Goal: Book appointment/travel/reservation

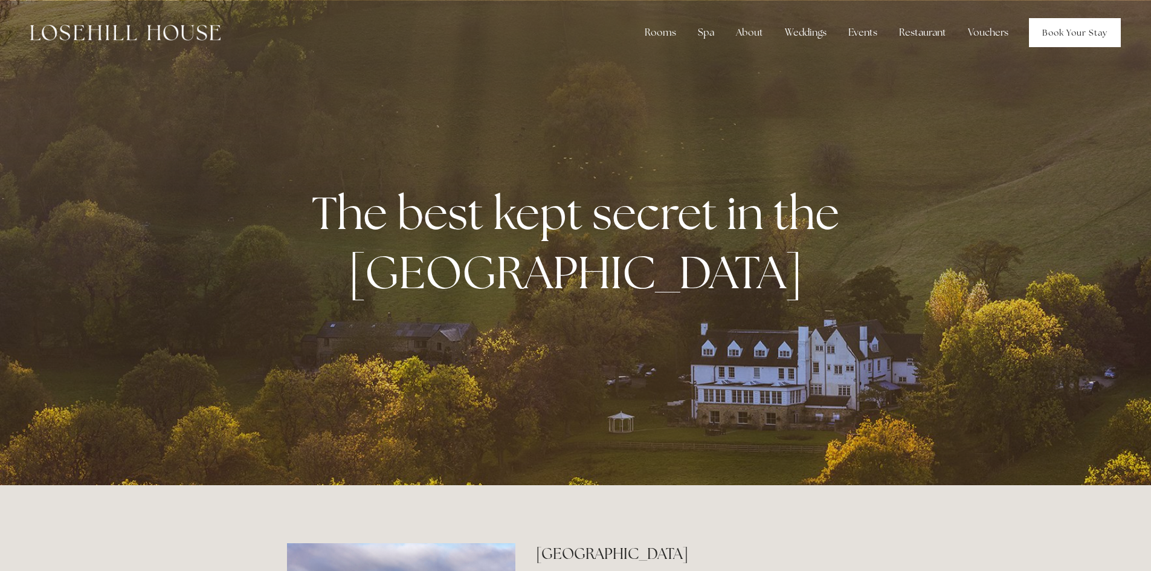
click at [1048, 33] on link "Book Your Stay" at bounding box center [1075, 32] width 92 height 29
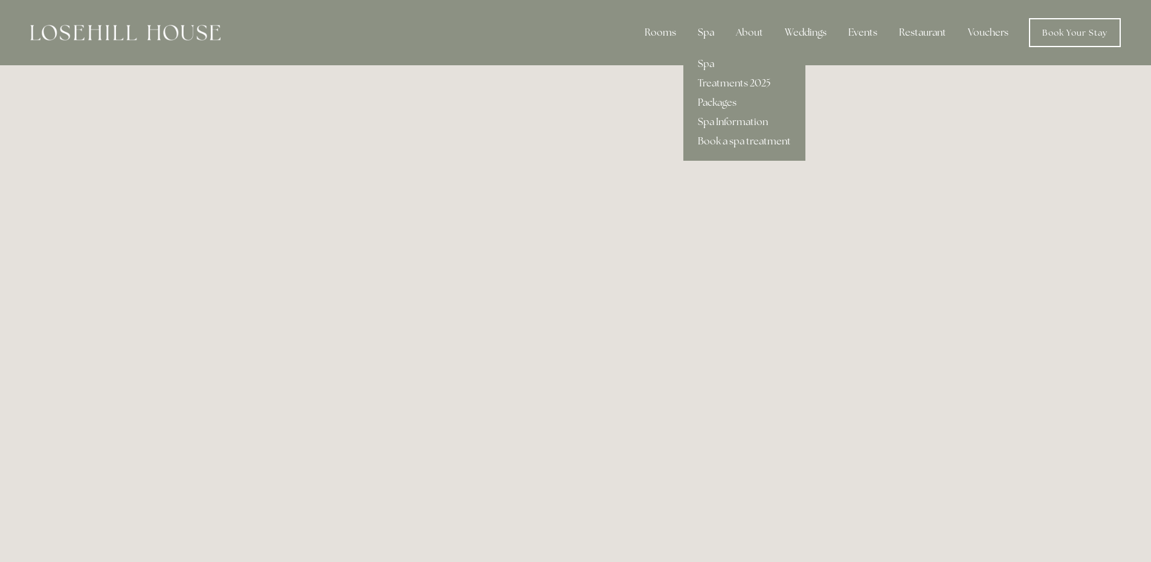
click at [700, 31] on div "Spa" at bounding box center [706, 33] width 36 height 24
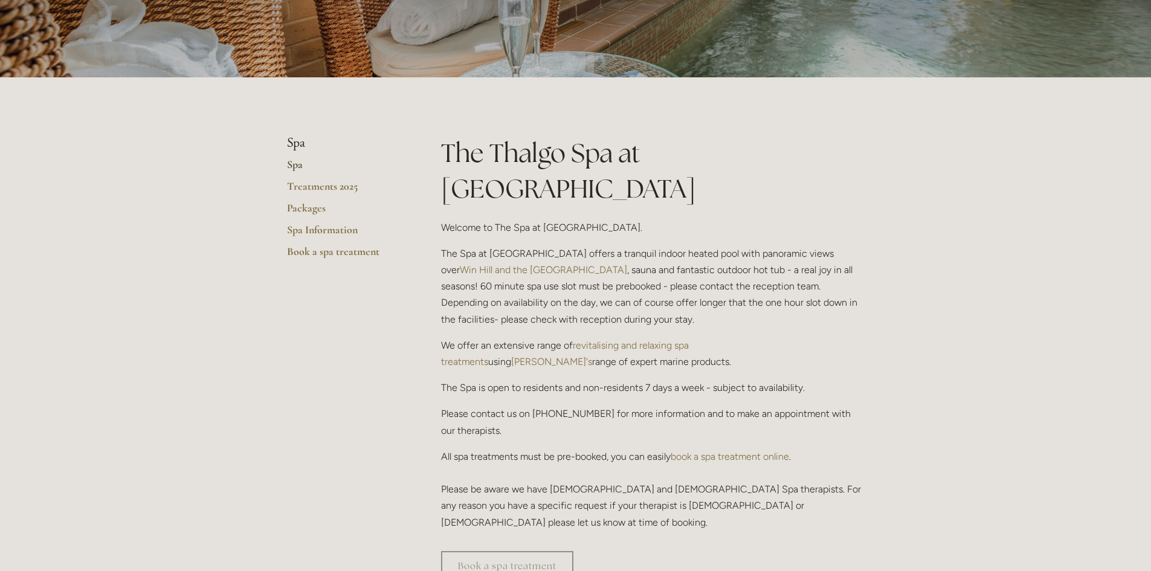
scroll to position [201, 0]
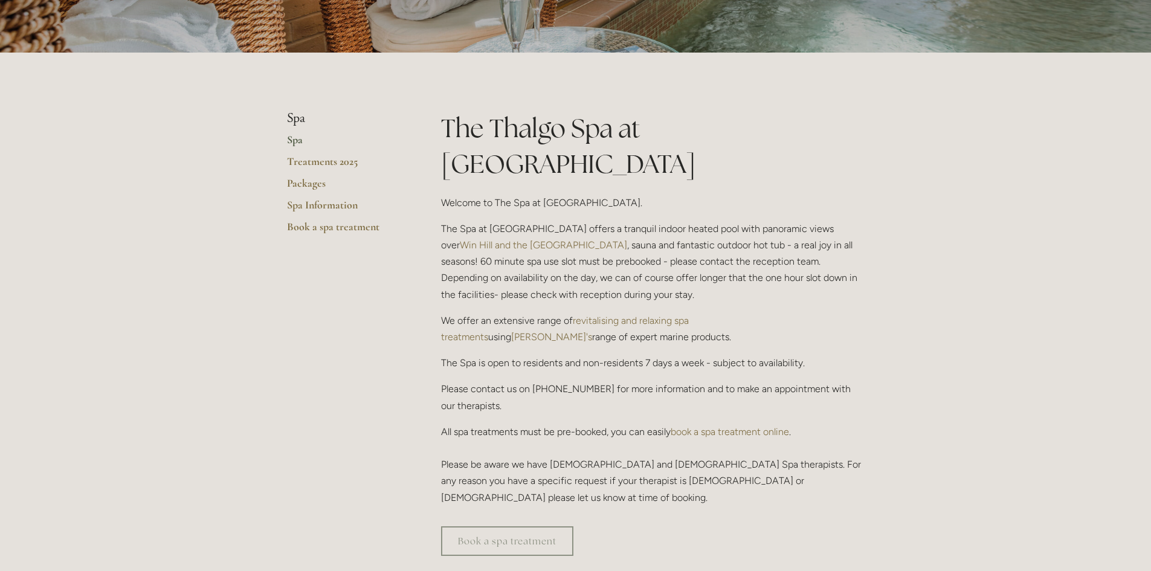
click at [292, 141] on link "Spa" at bounding box center [344, 144] width 115 height 22
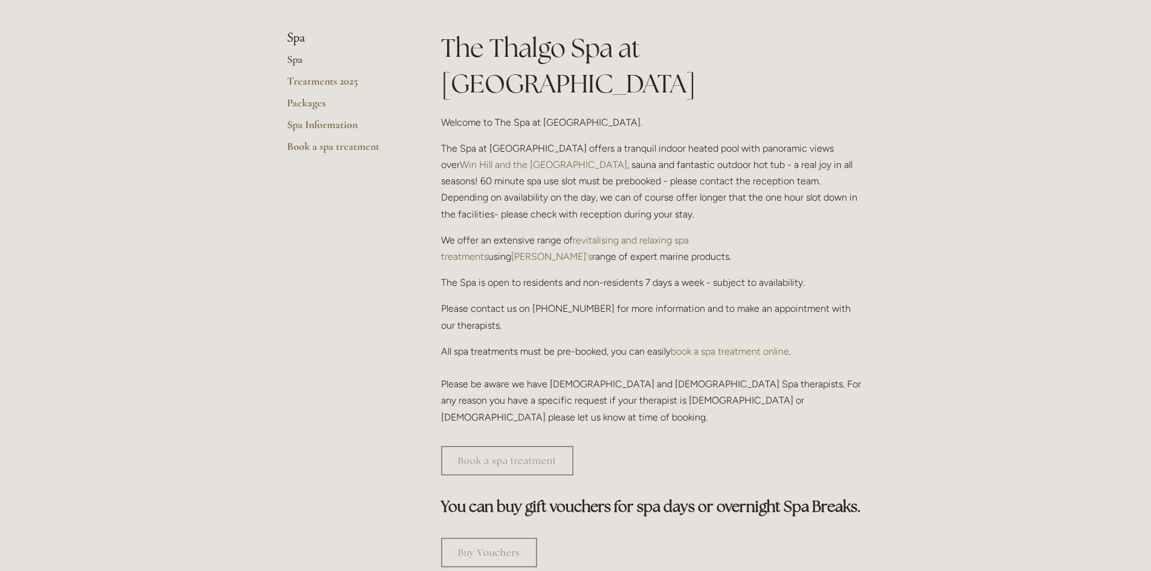
scroll to position [201, 0]
